Goal: Information Seeking & Learning: Learn about a topic

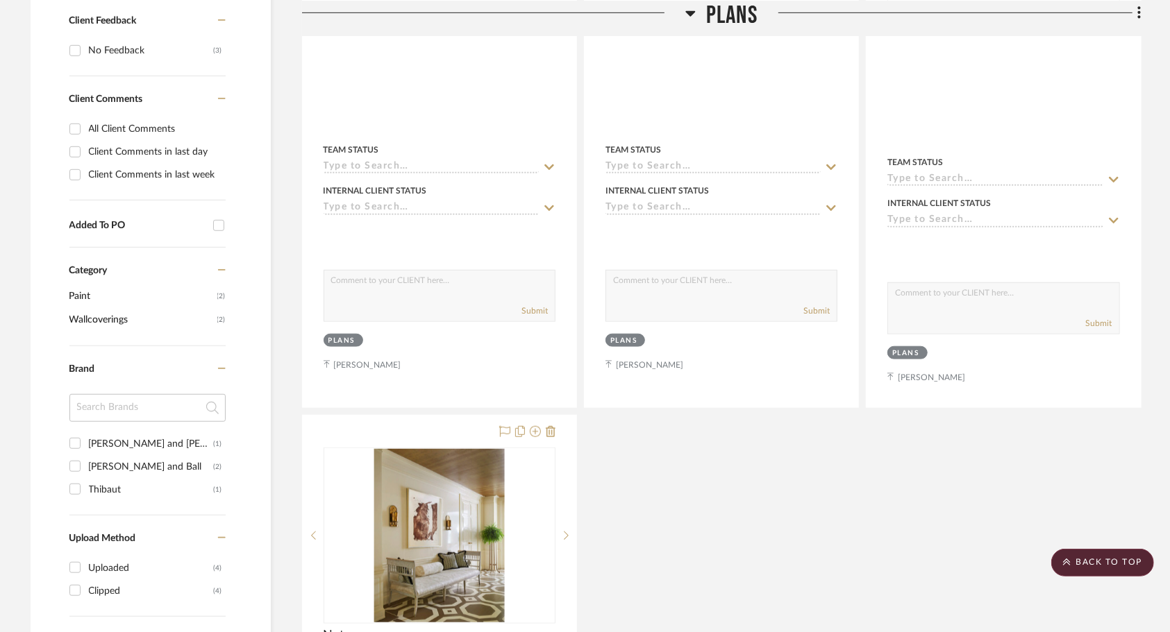
scroll to position [694, 0]
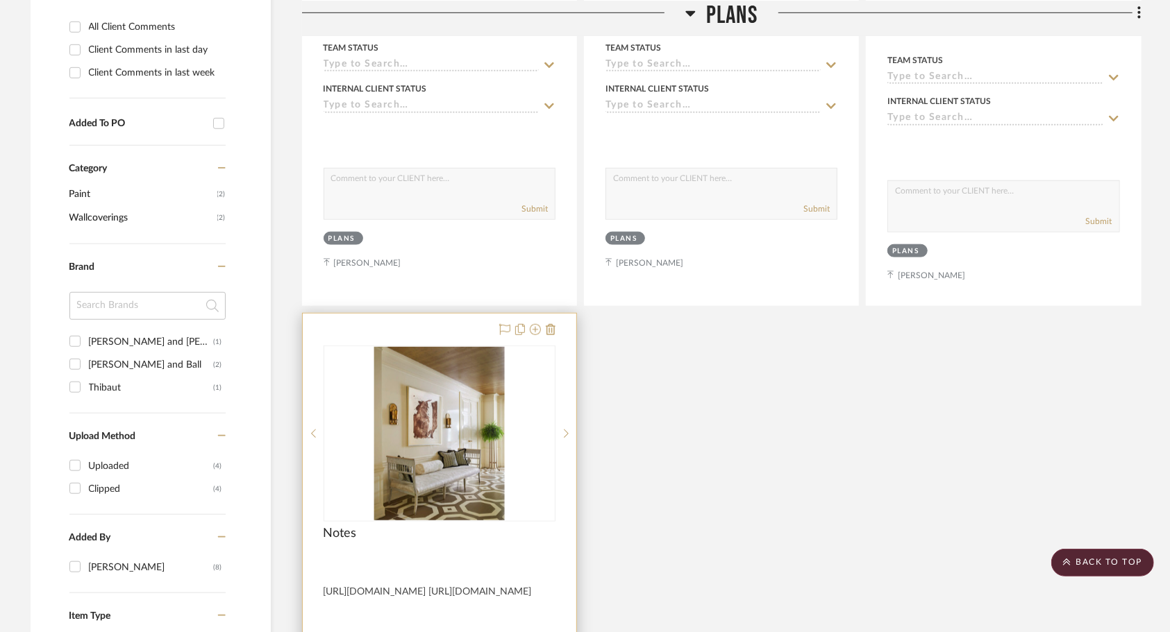
click at [412, 528] on div "Notes" at bounding box center [439, 541] width 232 height 31
click at [489, 407] on img "0" at bounding box center [439, 434] width 130 height 174
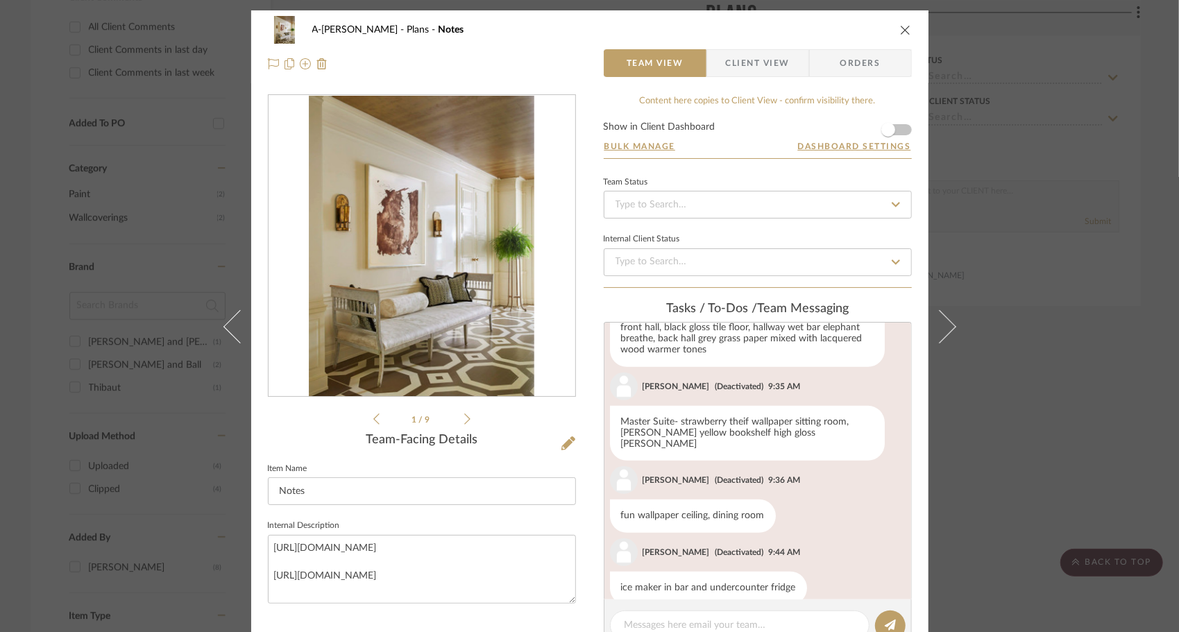
scroll to position [565, 0]
click at [464, 414] on icon at bounding box center [467, 419] width 6 height 12
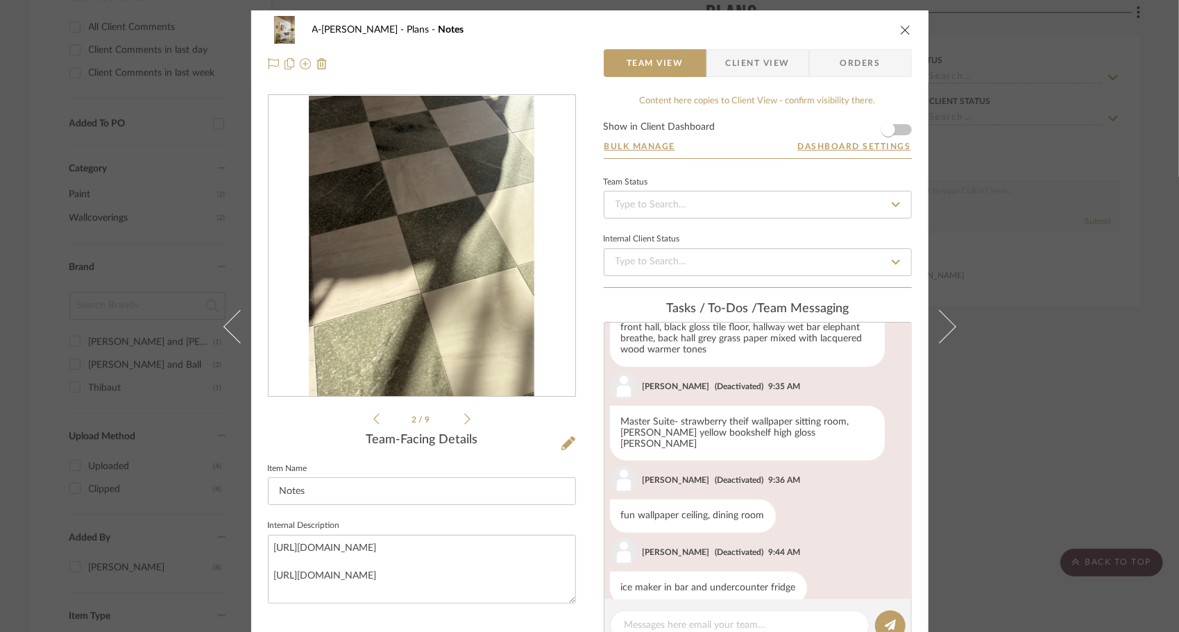
click at [464, 414] on icon at bounding box center [467, 419] width 6 height 12
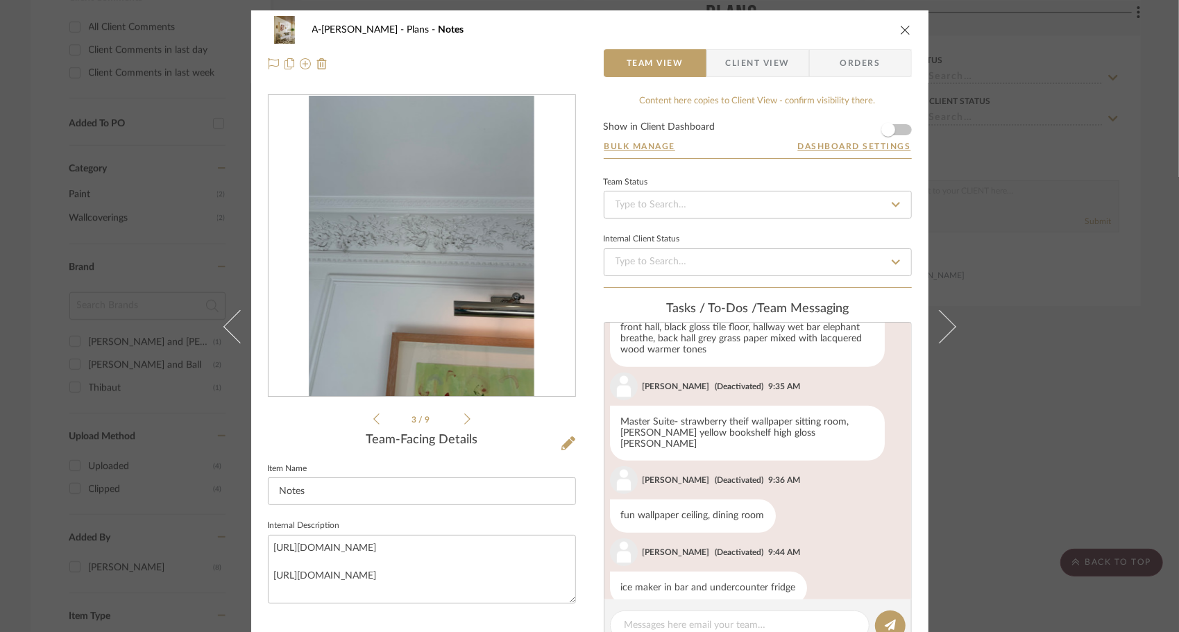
click at [464, 414] on icon at bounding box center [467, 419] width 6 height 12
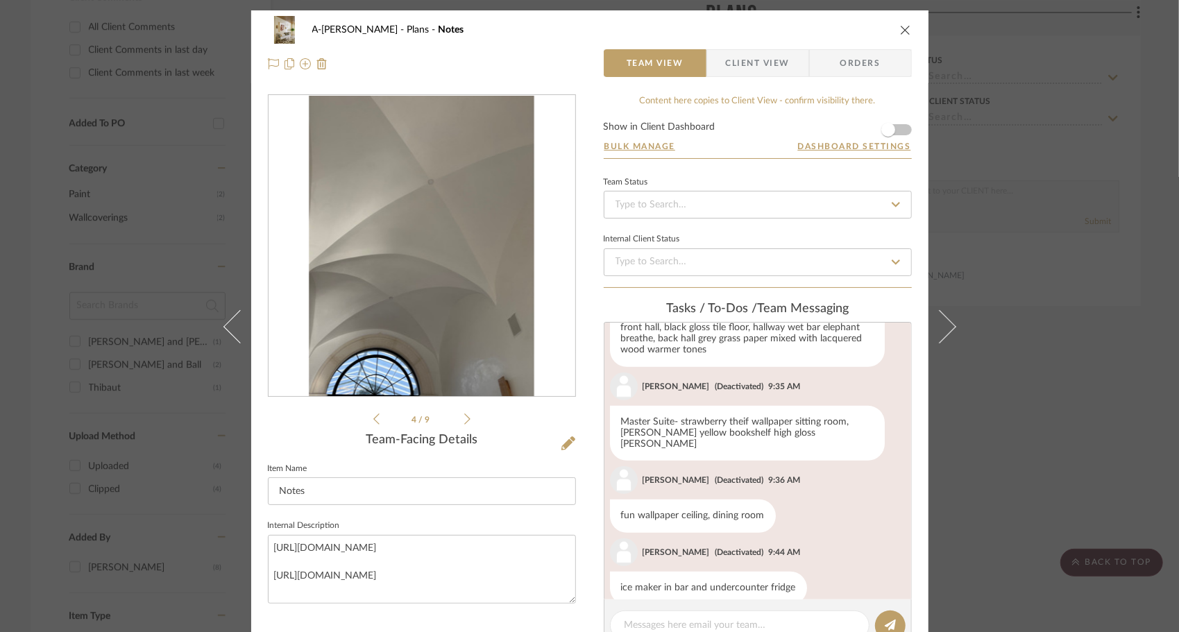
click at [464, 414] on icon at bounding box center [467, 419] width 6 height 12
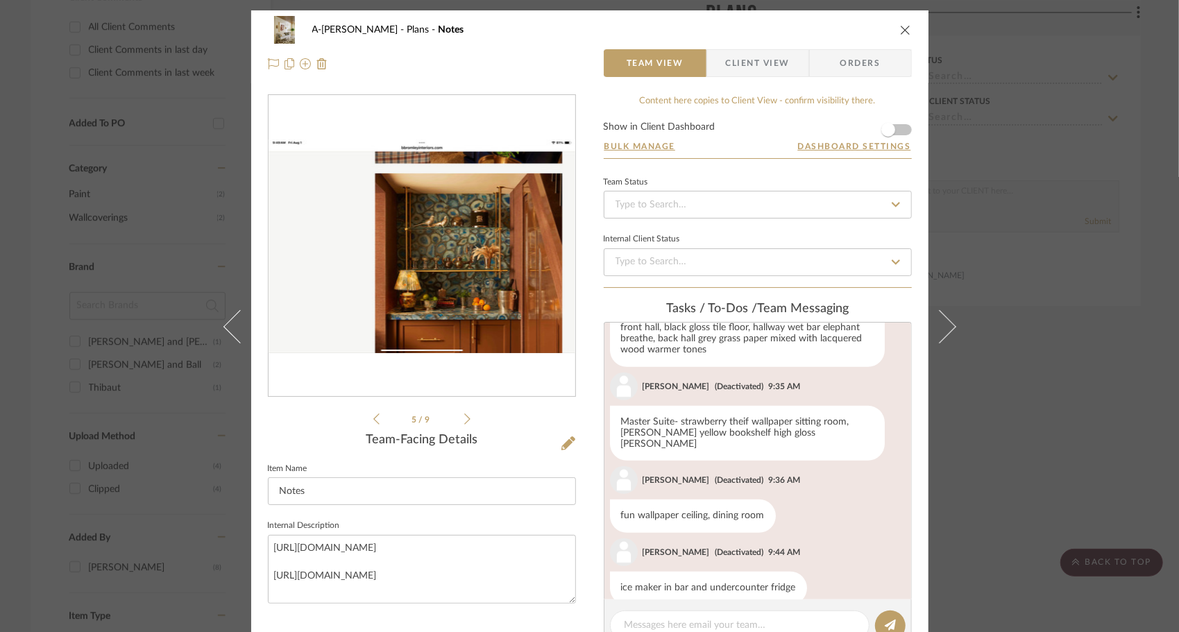
click at [464, 414] on icon at bounding box center [467, 419] width 6 height 12
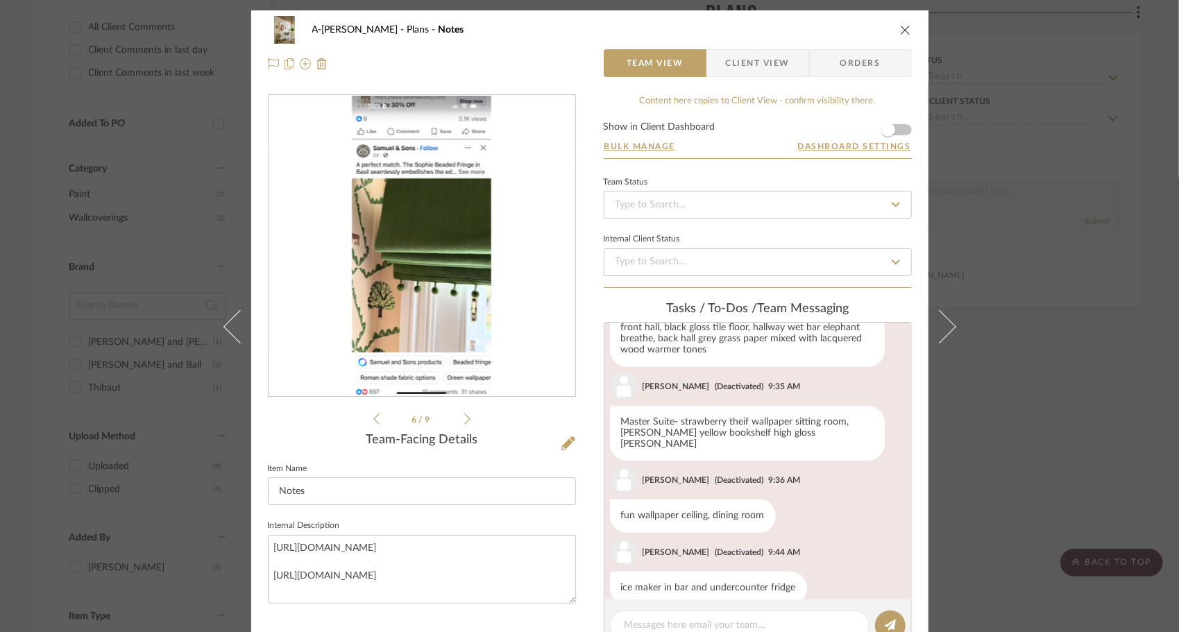
click at [464, 414] on icon at bounding box center [467, 419] width 6 height 12
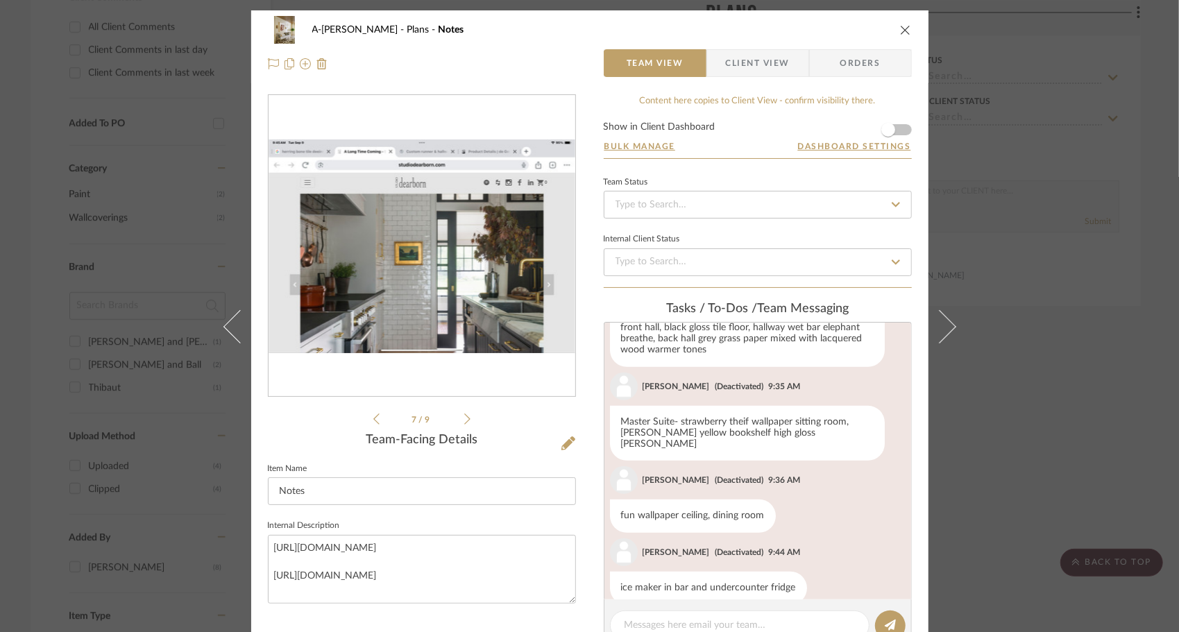
click at [464, 414] on icon at bounding box center [467, 419] width 6 height 12
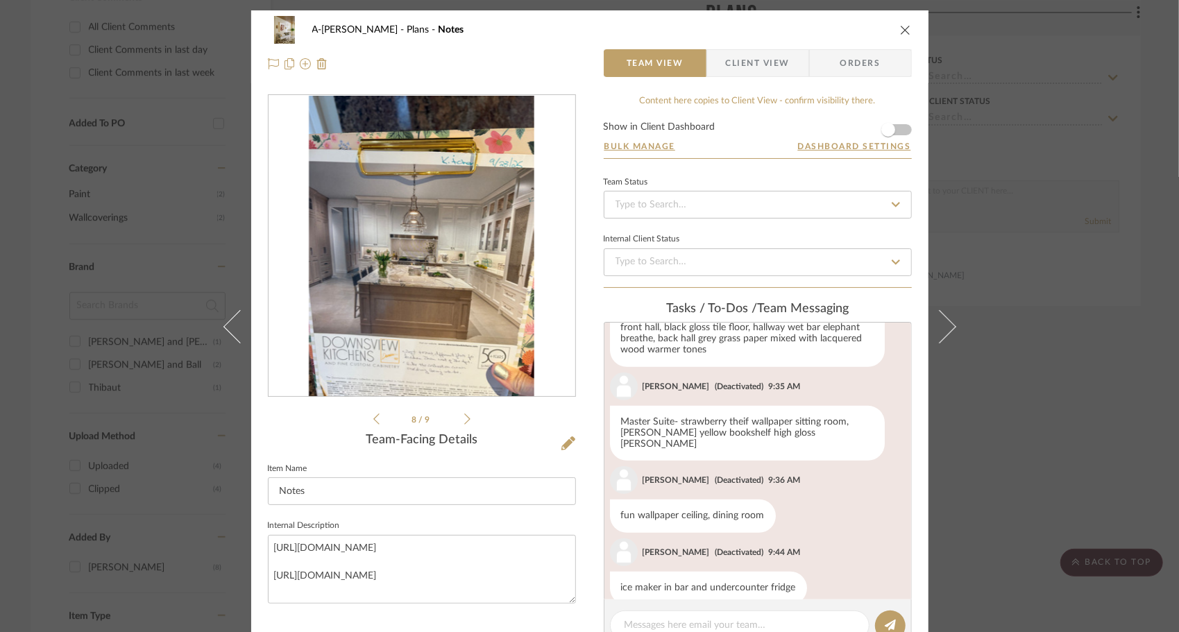
click at [464, 414] on icon at bounding box center [467, 419] width 6 height 12
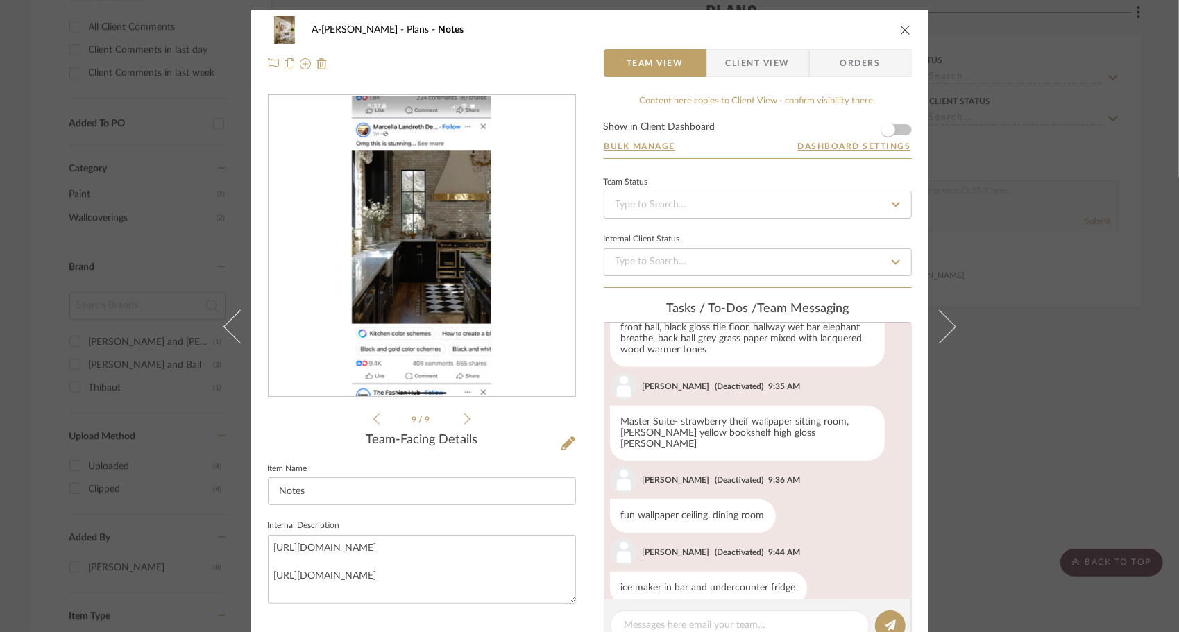
click at [464, 414] on icon at bounding box center [467, 419] width 6 height 12
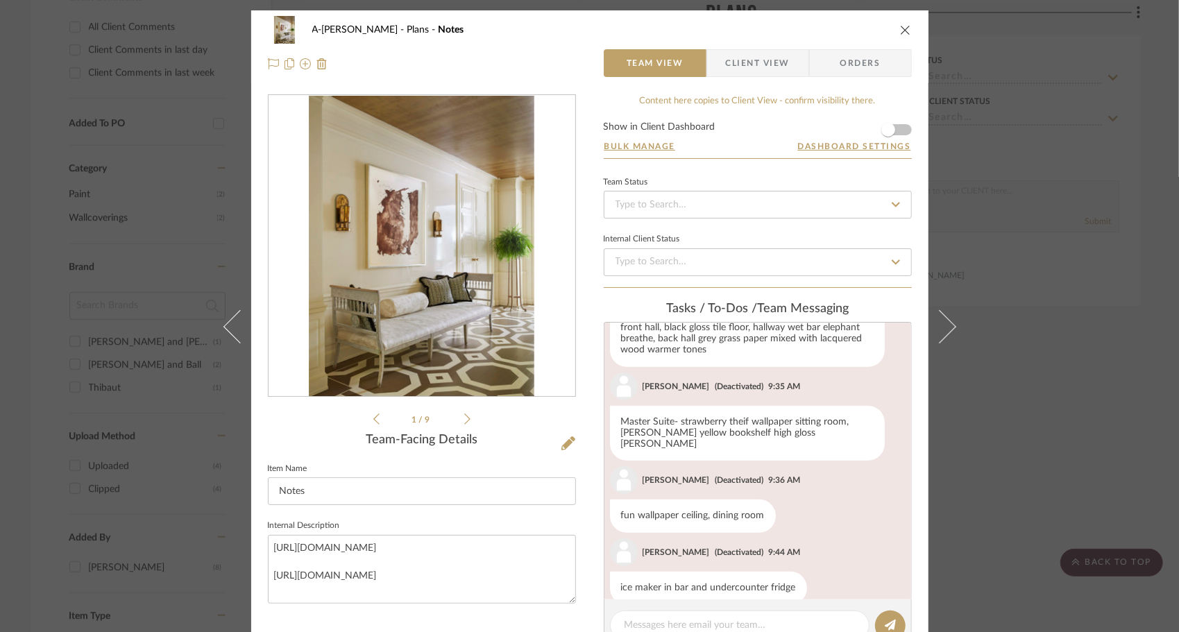
click at [900, 28] on icon "close" at bounding box center [905, 29] width 11 height 11
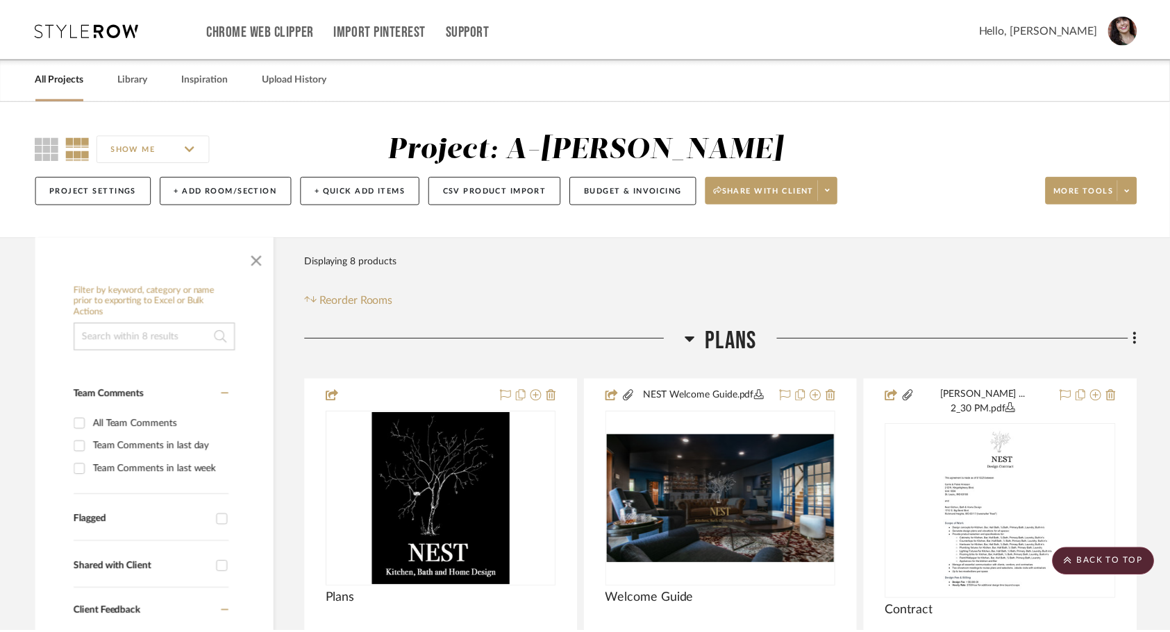
scroll to position [694, 0]
